Goal: Information Seeking & Learning: Learn about a topic

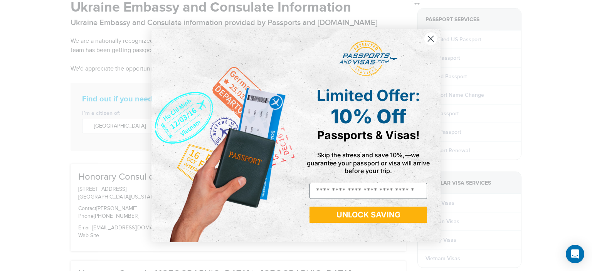
click at [433, 39] on circle "Close dialog" at bounding box center [430, 38] width 13 height 13
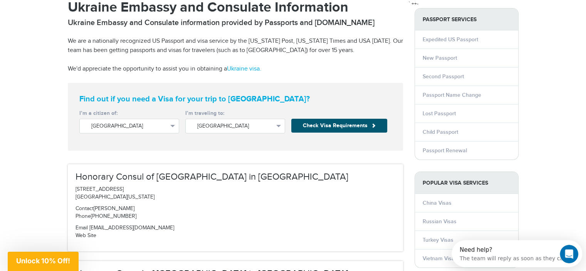
click at [373, 125] on span at bounding box center [374, 125] width 4 height 4
